Goal: Task Accomplishment & Management: Manage account settings

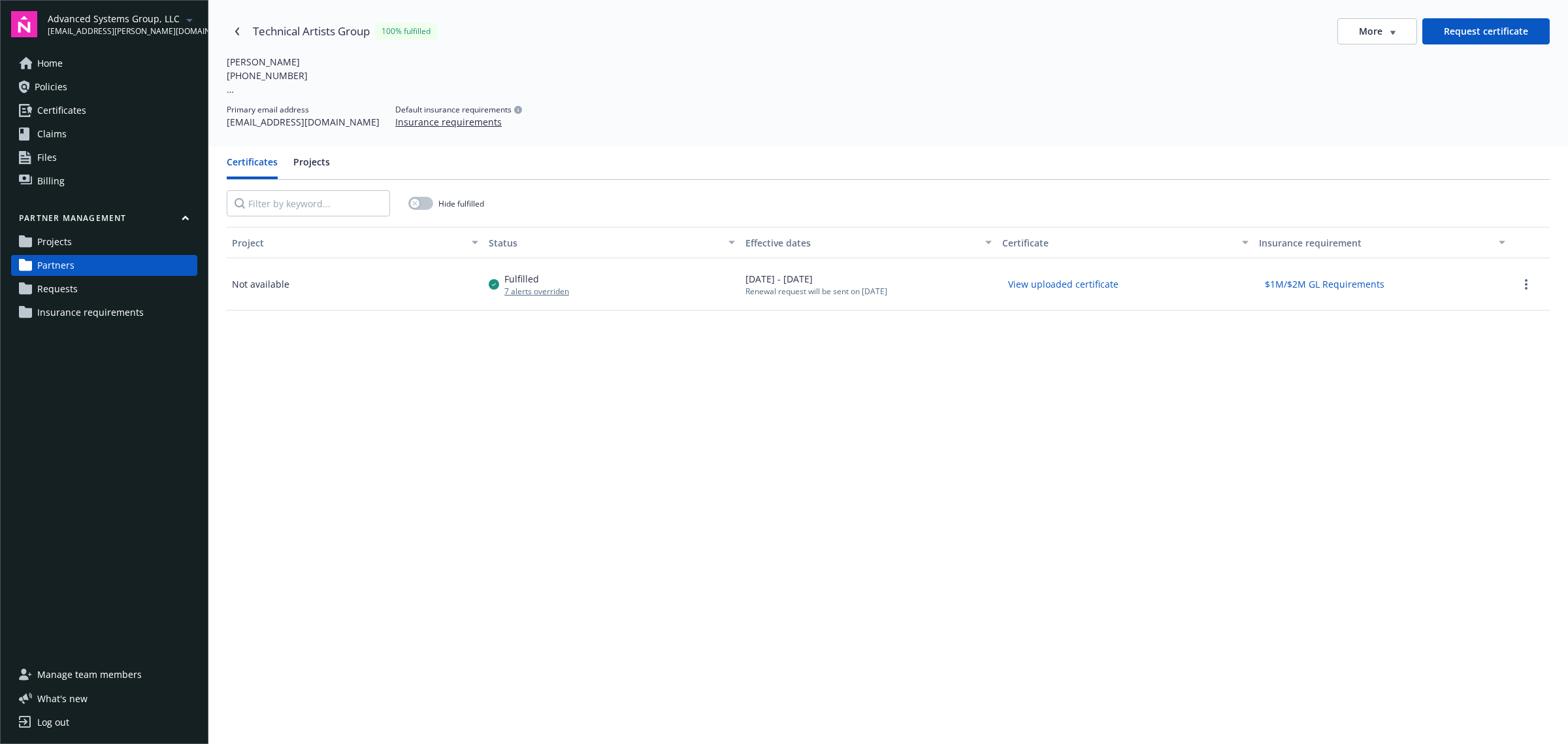
click at [102, 313] on span "Insurance requirements" at bounding box center [90, 312] width 106 height 21
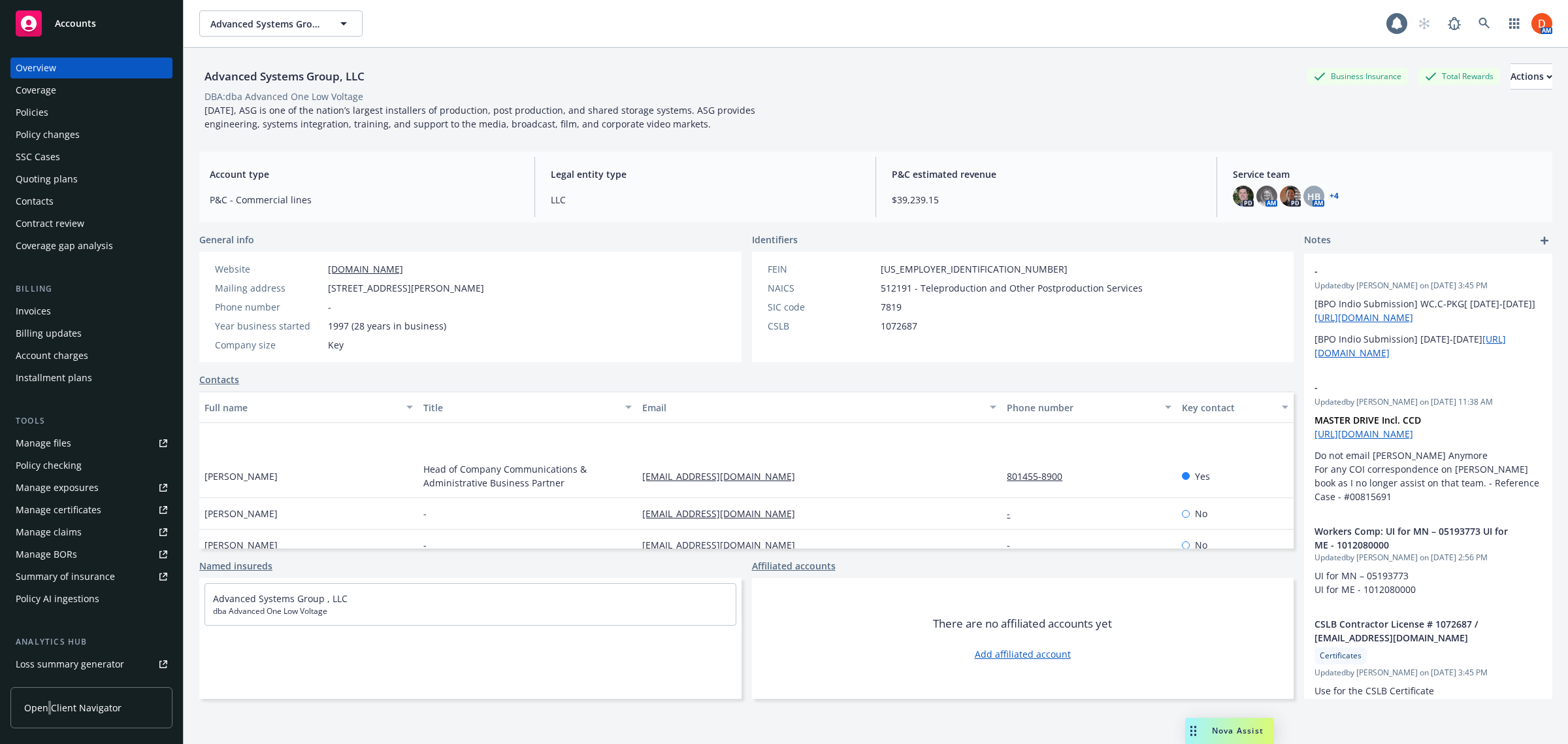
scroll to position [75, 0]
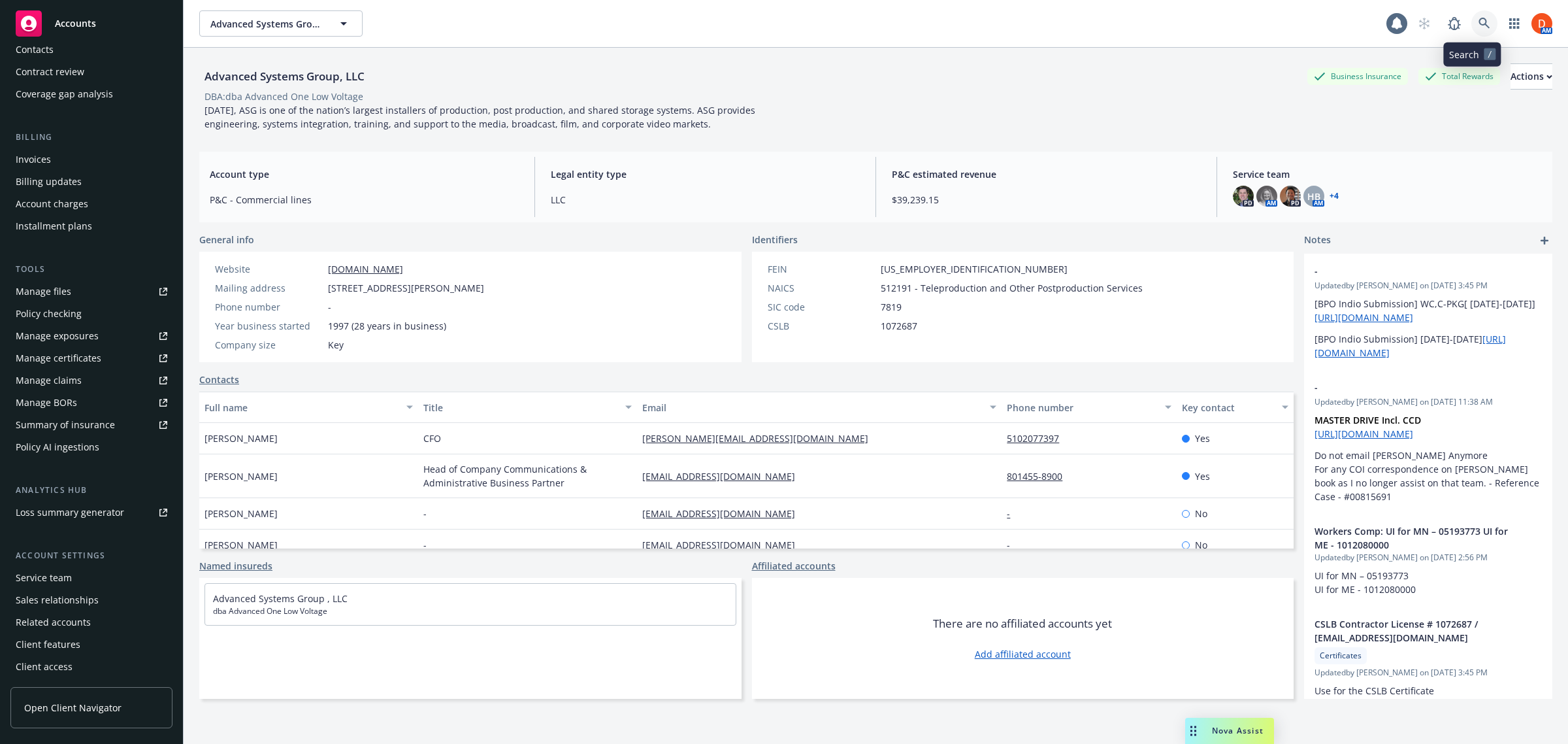
click at [1479, 27] on link at bounding box center [1484, 24] width 26 height 26
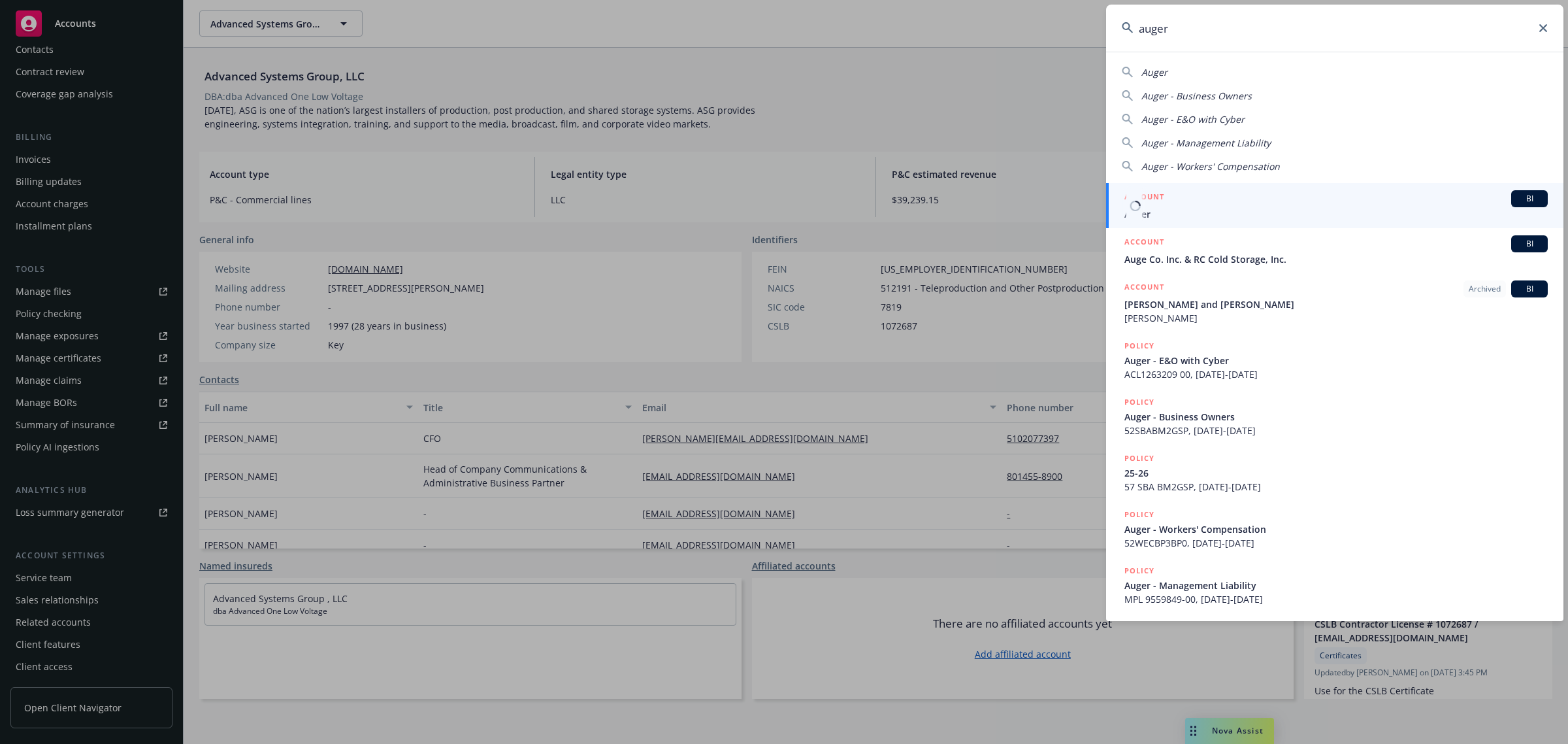
type input "auger"
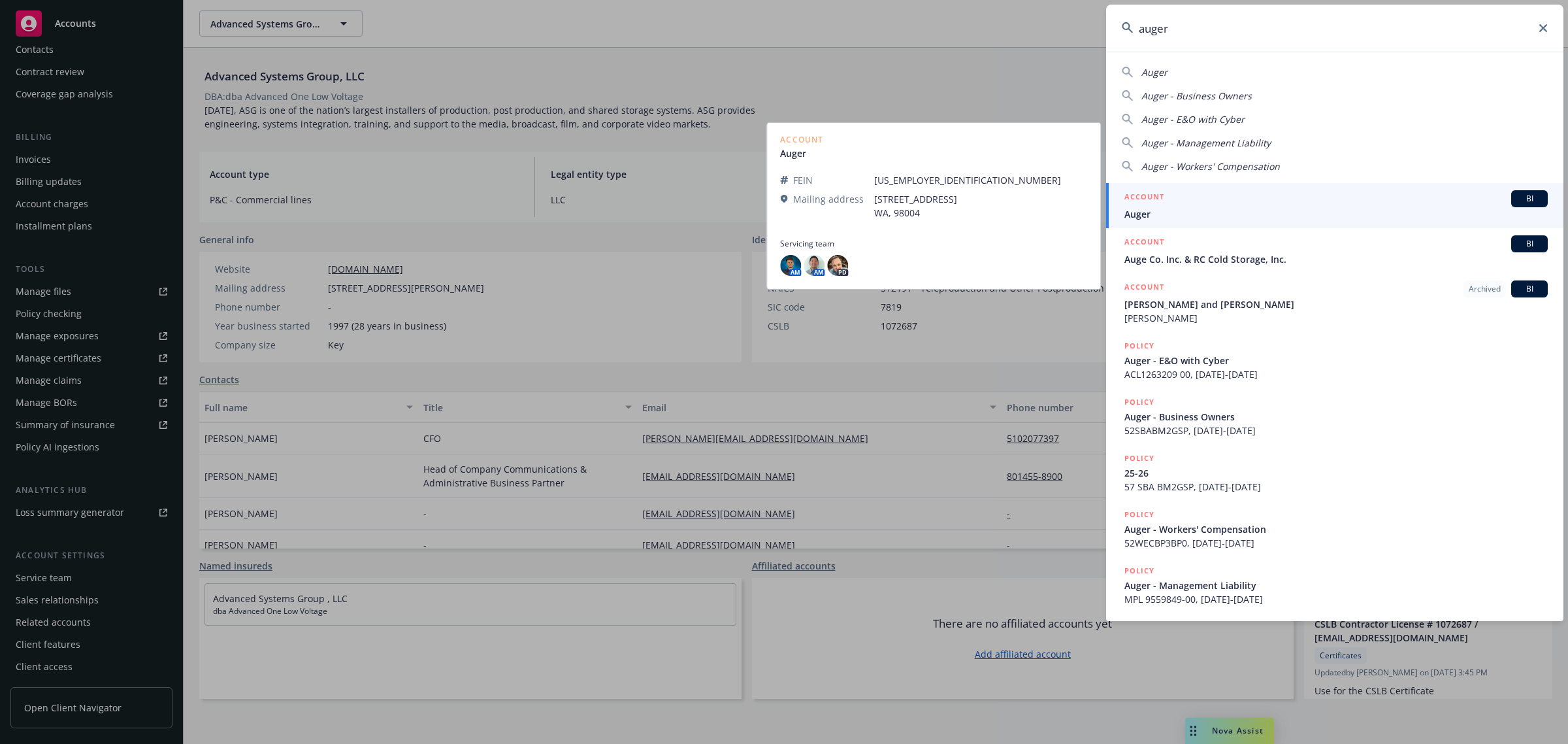
click at [1276, 190] on div "ACCOUNT BI" at bounding box center [1336, 198] width 423 height 17
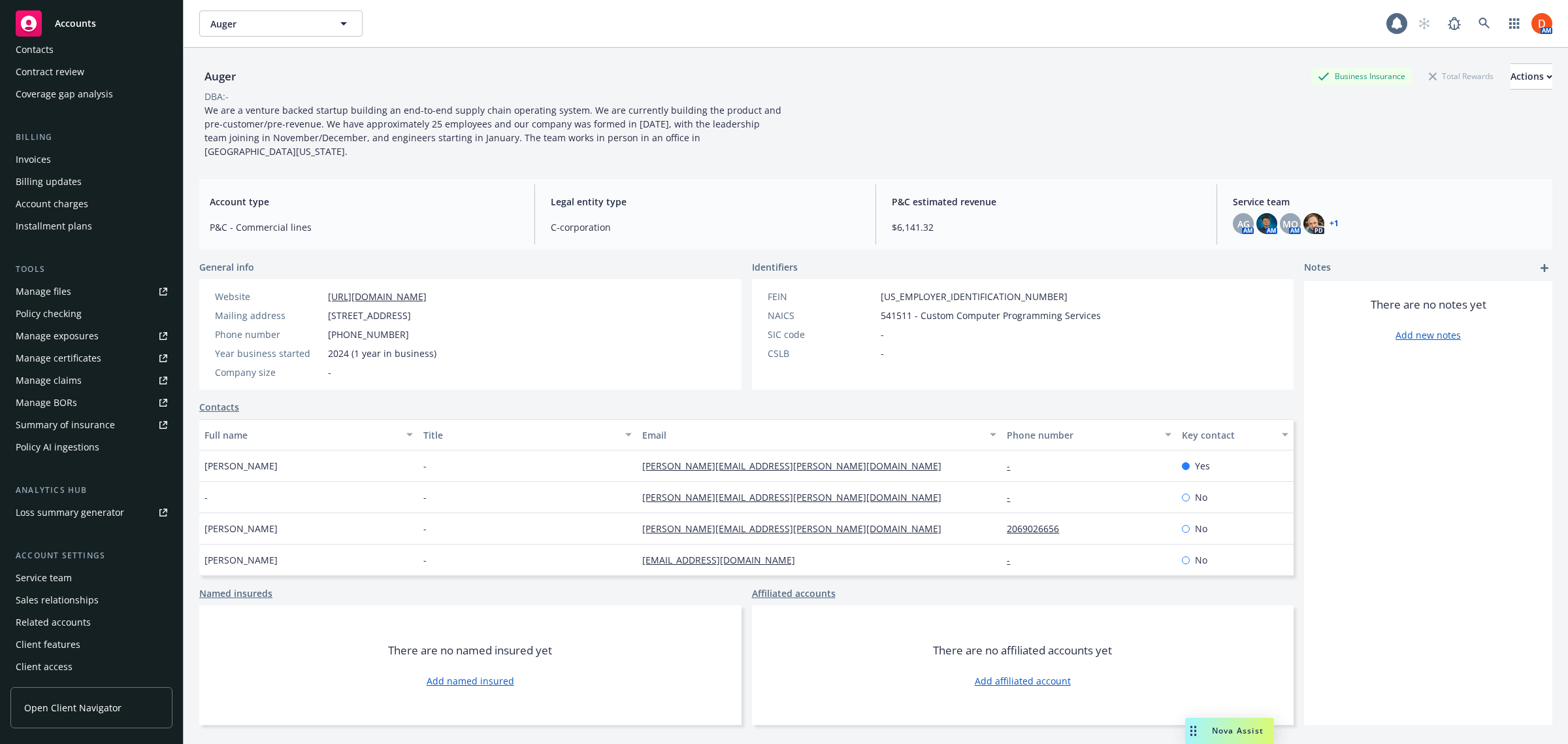
click at [101, 640] on div "Client features" at bounding box center [91, 644] width 152 height 21
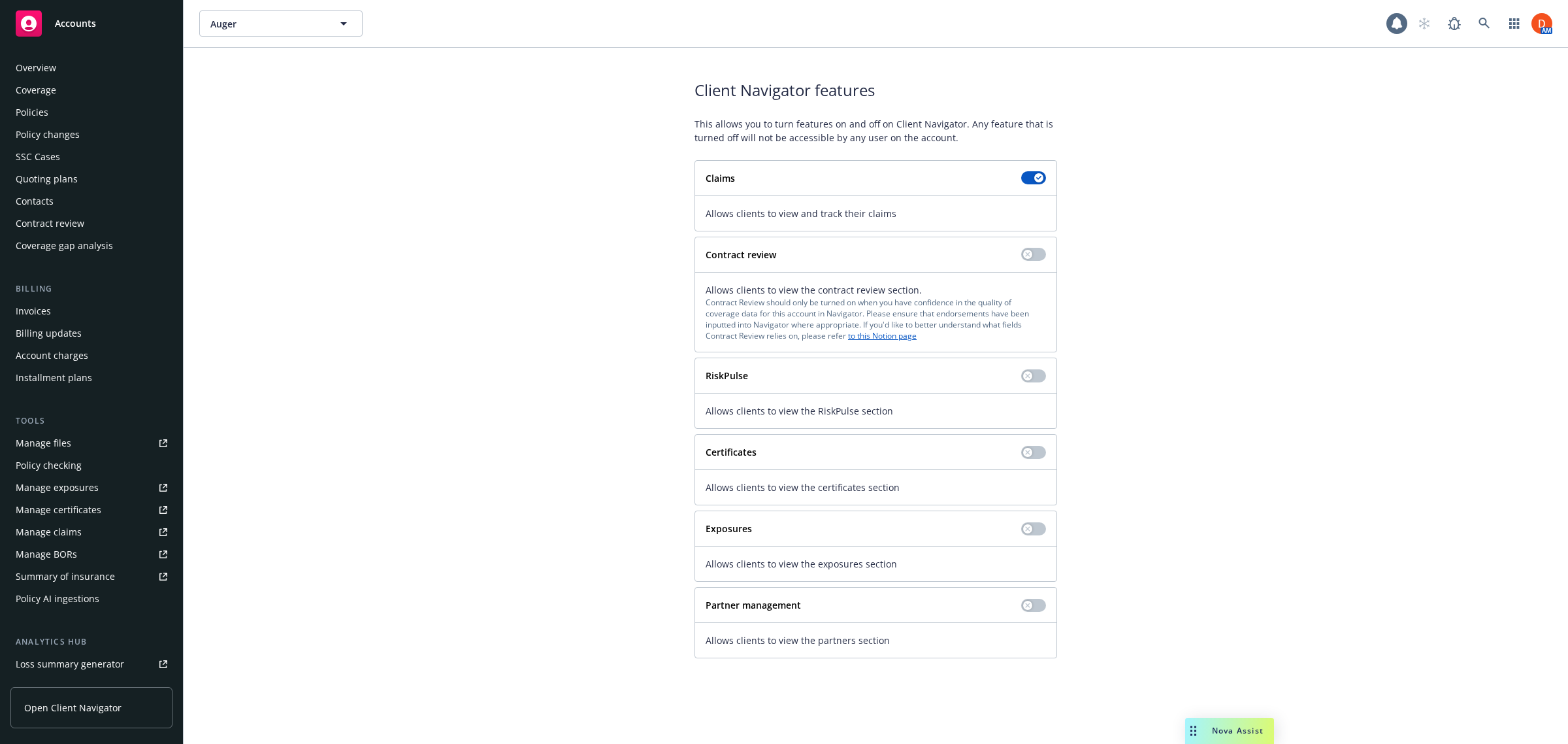
scroll to position [152, 0]
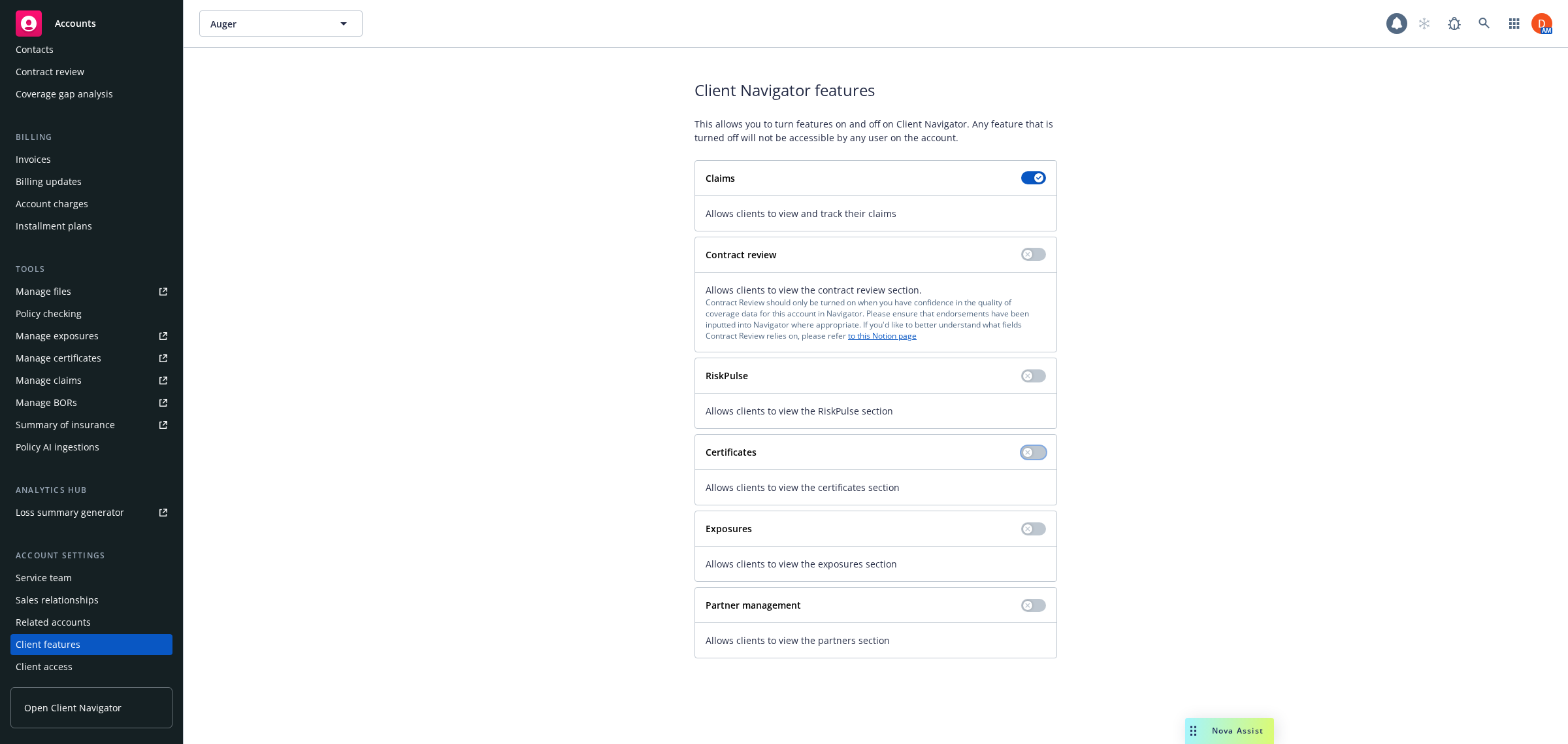
click at [1036, 450] on button "button" at bounding box center [1034, 452] width 25 height 13
click at [90, 338] on div "Manage exposures" at bounding box center [57, 336] width 83 height 21
click at [104, 585] on div "Service team" at bounding box center [91, 578] width 152 height 21
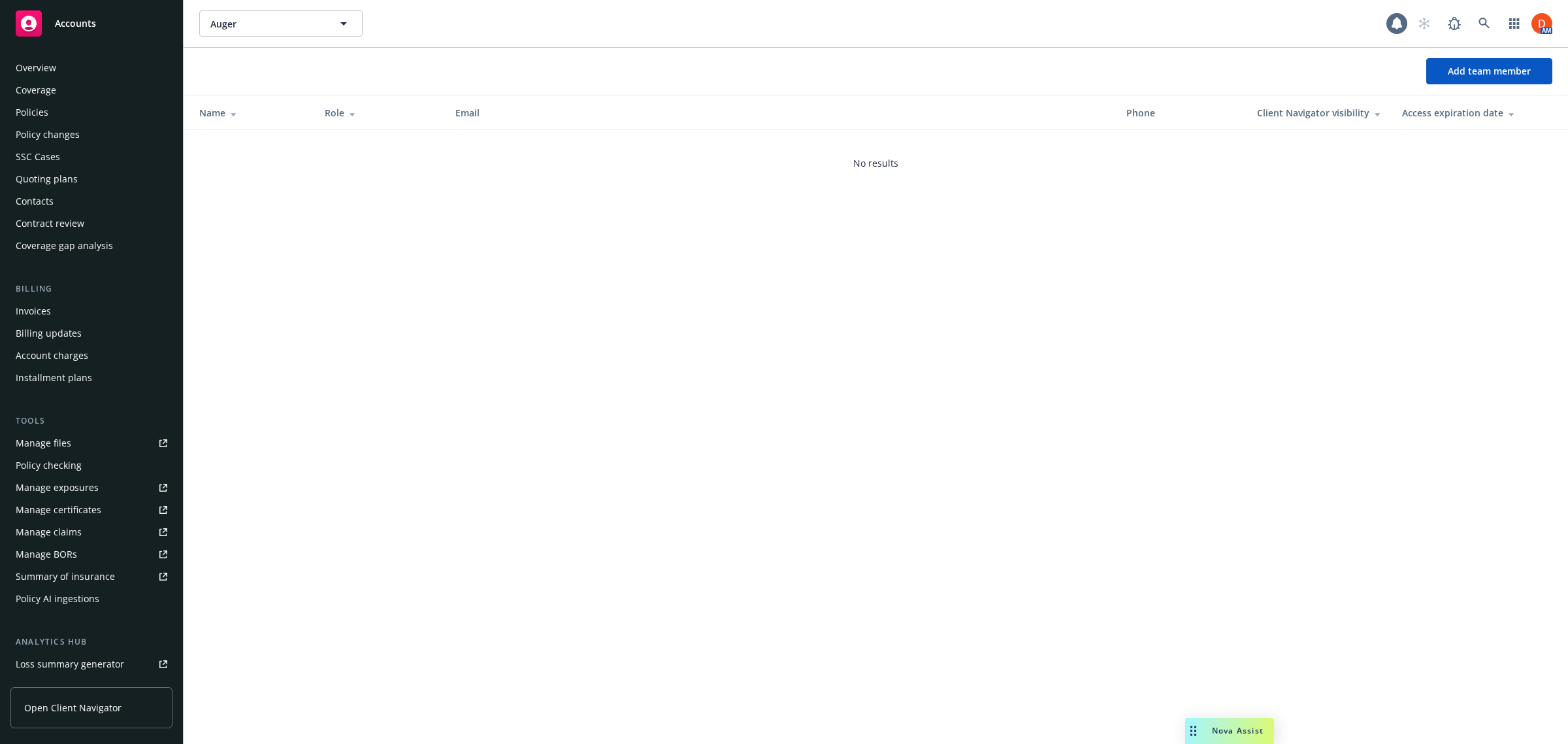
scroll to position [152, 0]
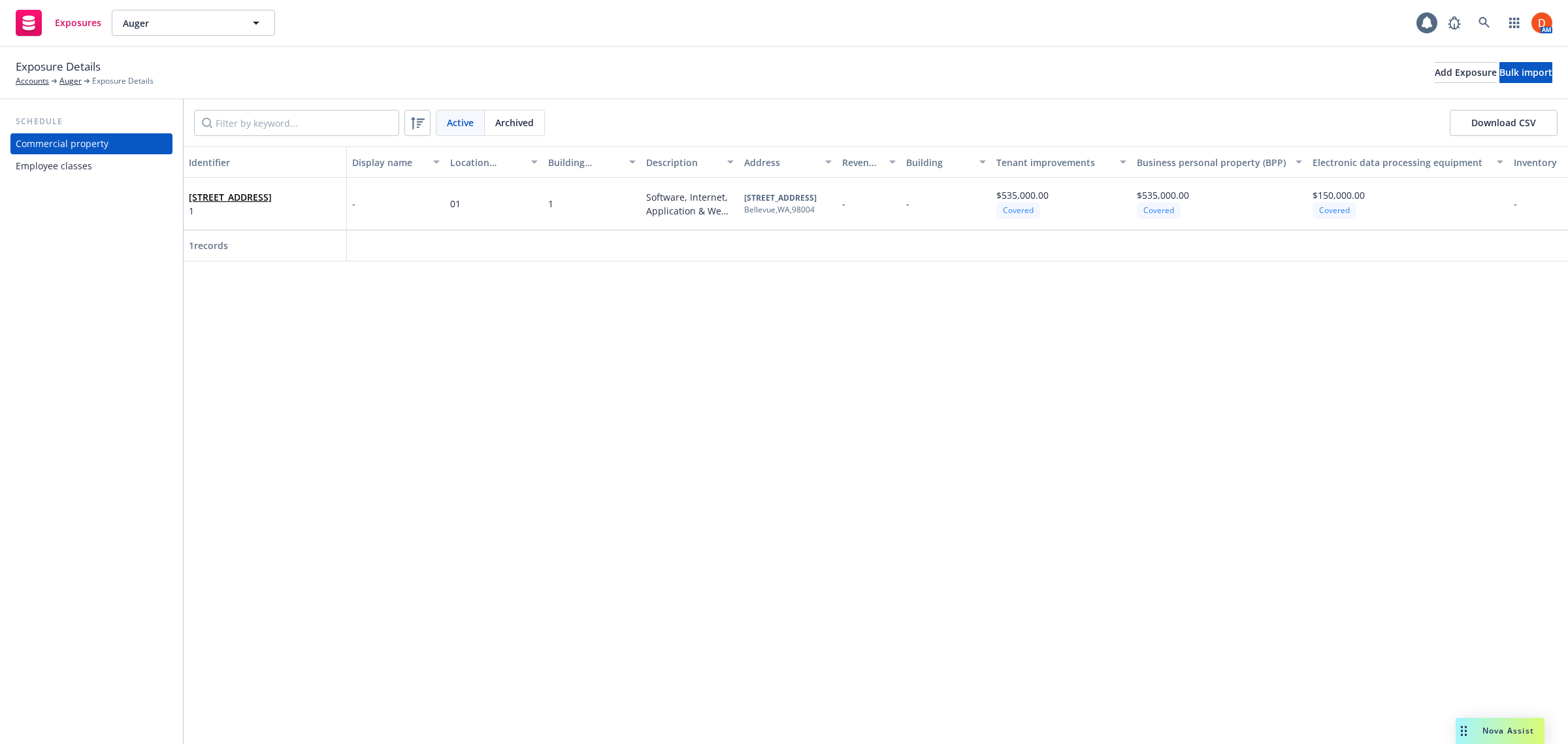
click at [113, 158] on div "Employee classes" at bounding box center [91, 166] width 152 height 21
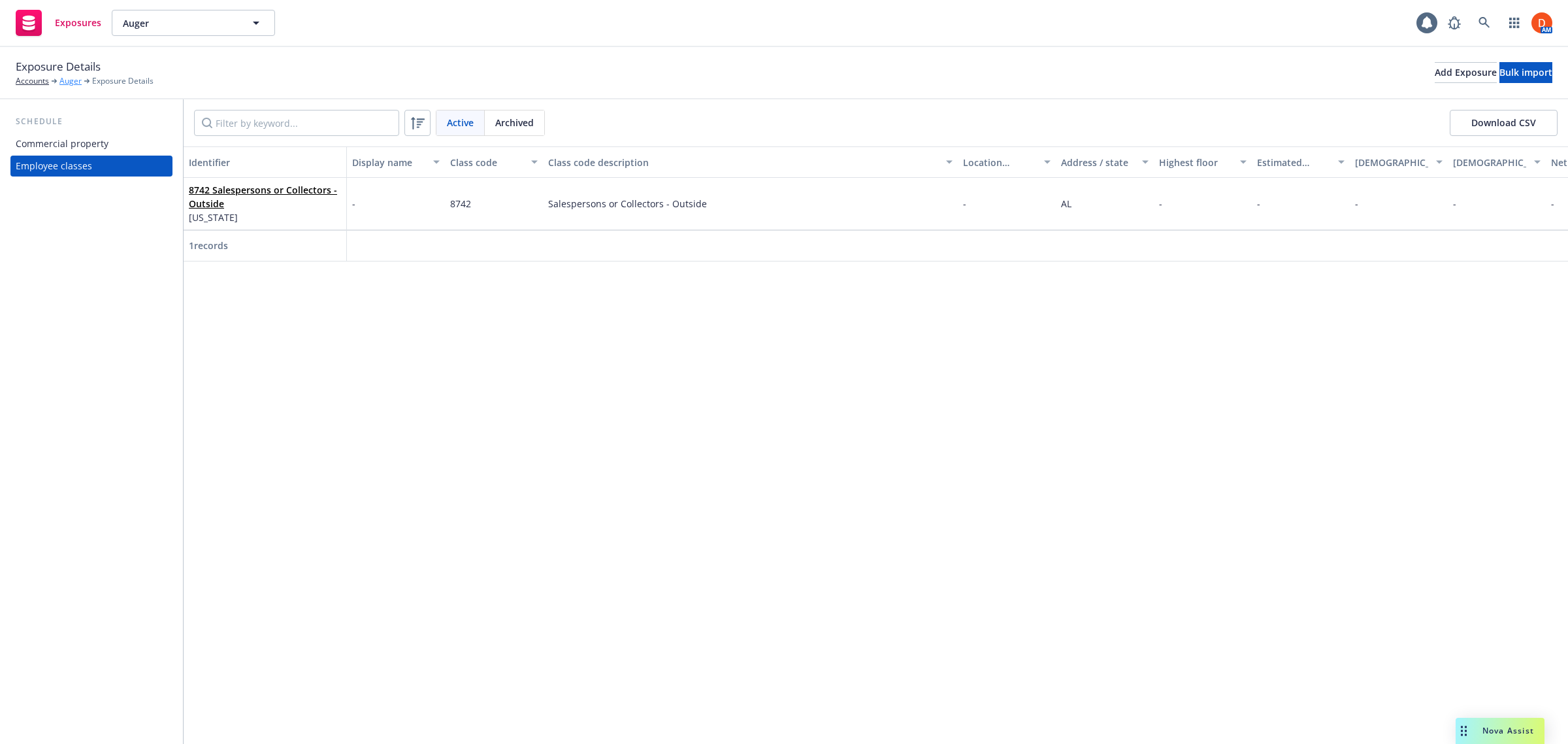
click at [63, 80] on link "Auger" at bounding box center [70, 81] width 22 height 11
click at [65, 142] on div "Commercial property" at bounding box center [62, 144] width 93 height 21
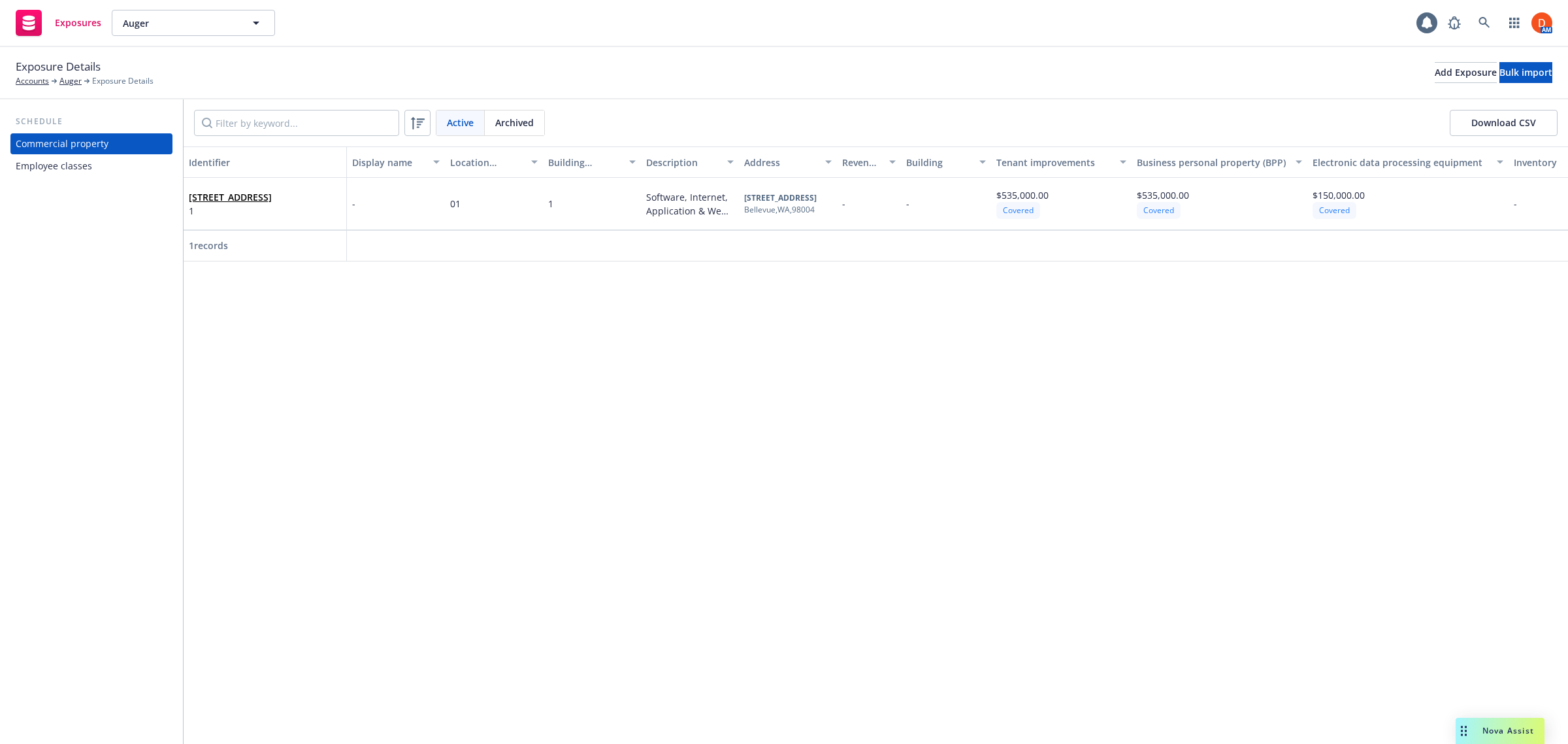
click at [73, 74] on div "Exposure Details Accounts Auger Exposure Details" at bounding box center [84, 72] width 138 height 29
click at [74, 78] on link "Auger" at bounding box center [70, 81] width 22 height 11
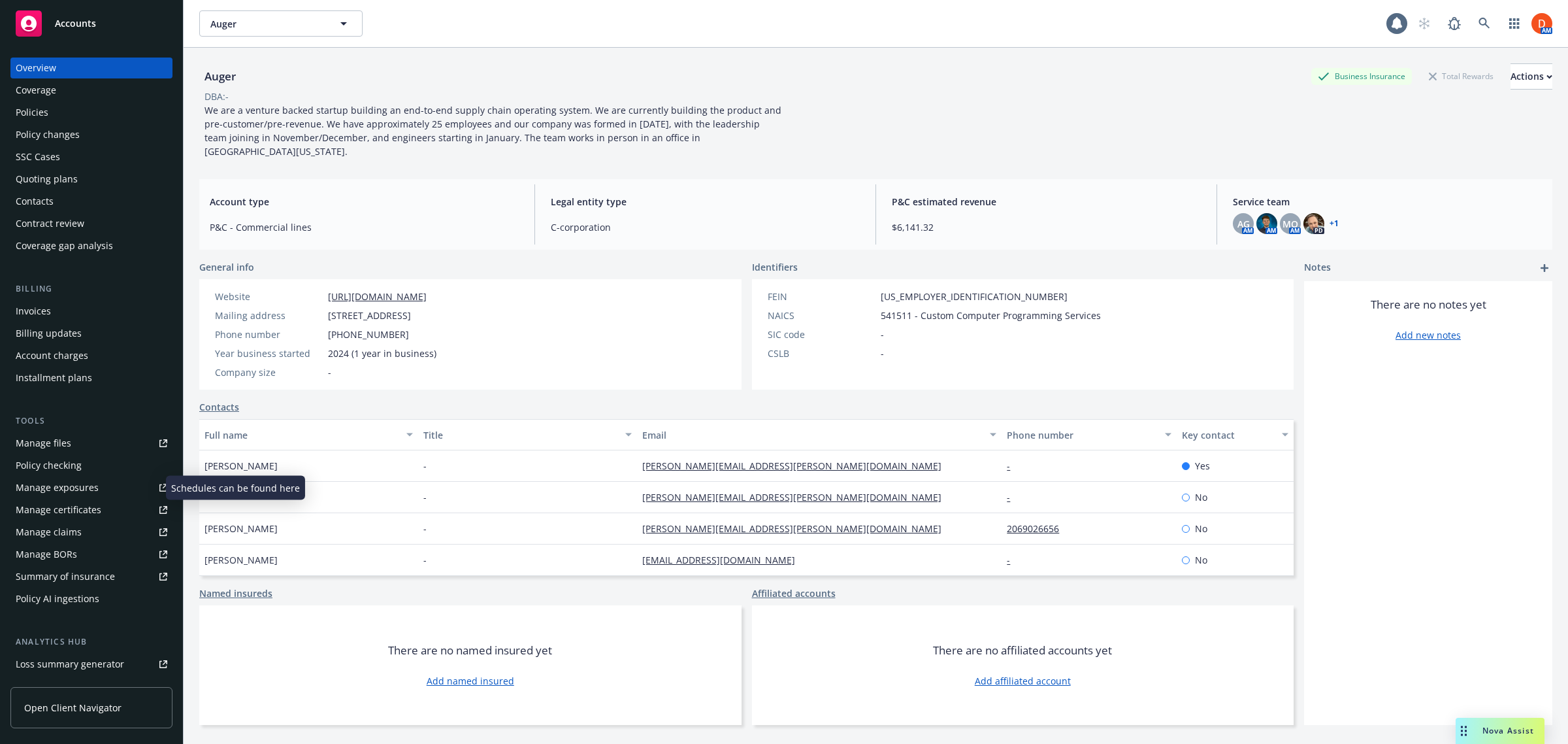
click at [102, 491] on link "Manage exposures" at bounding box center [92, 487] width 162 height 21
